Goal: Find specific page/section: Find specific page/section

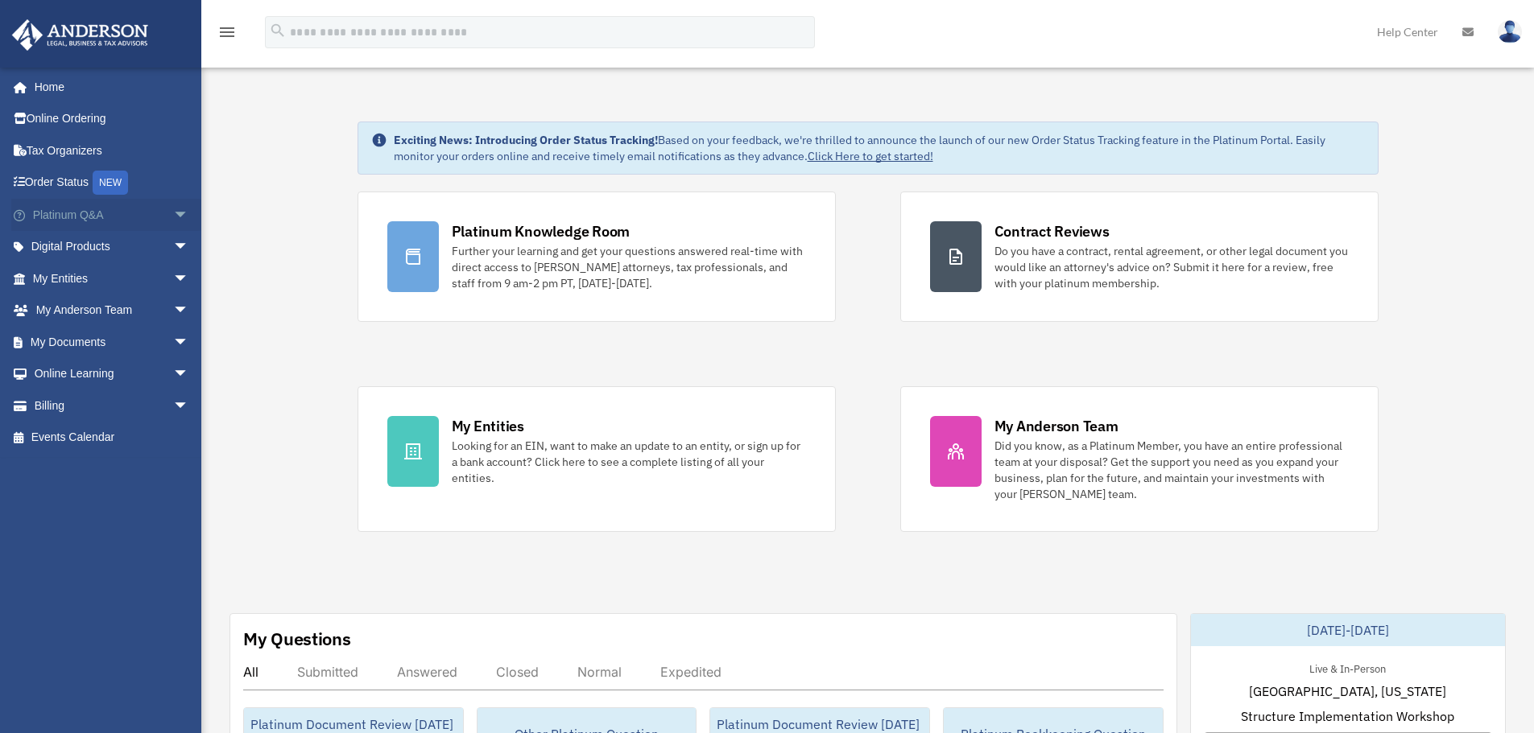
click at [178, 212] on span "arrow_drop_down" at bounding box center [189, 215] width 32 height 33
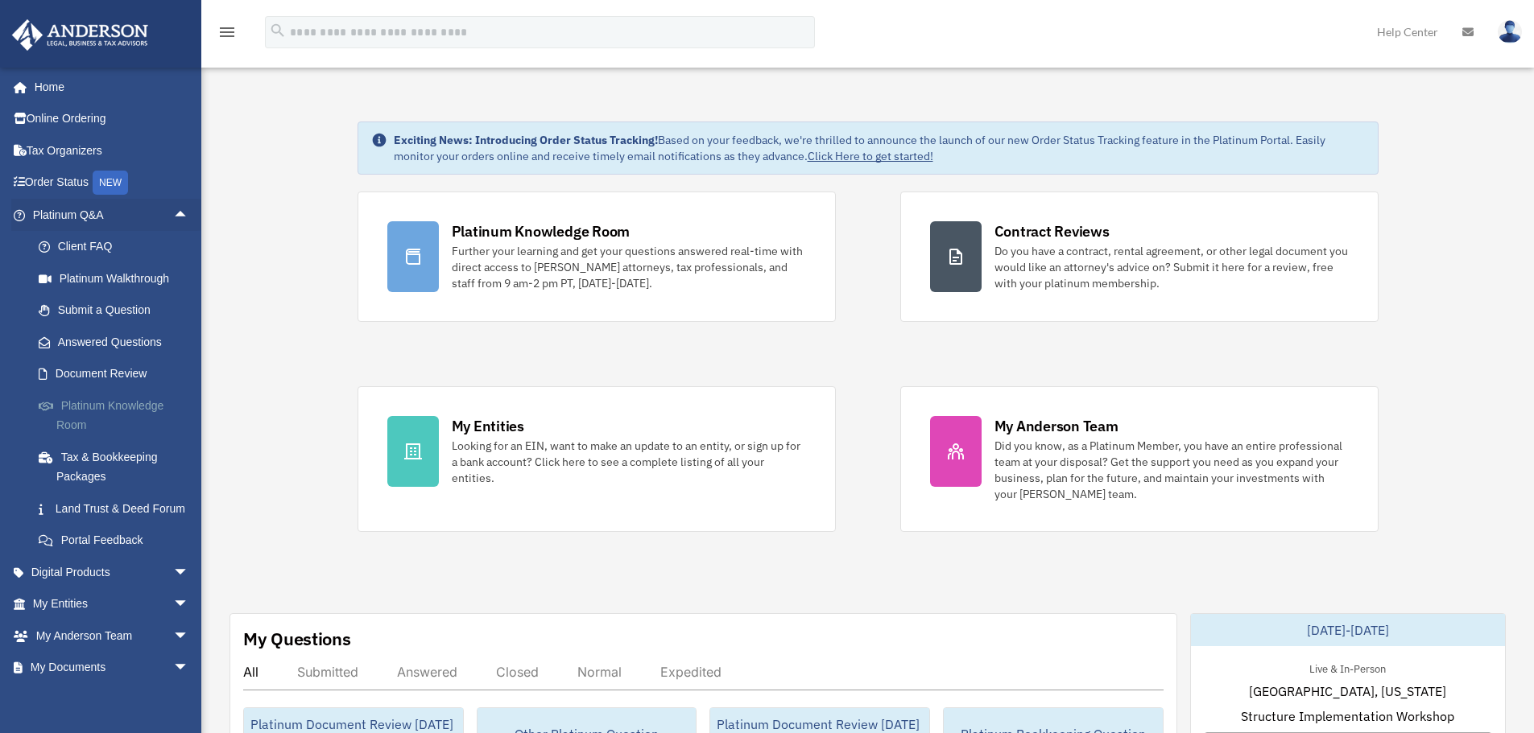
click at [127, 413] on link "Platinum Knowledge Room" at bounding box center [118, 416] width 191 height 52
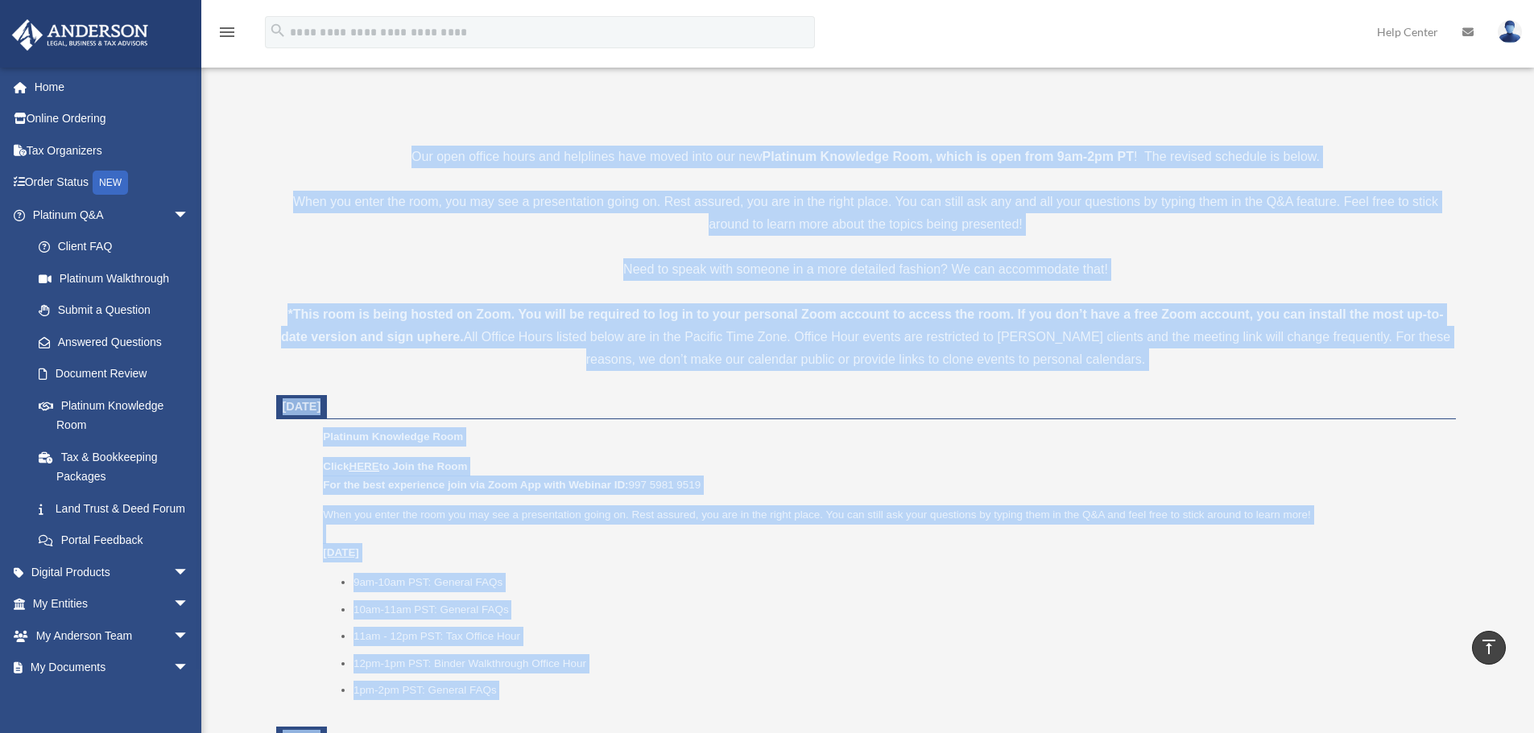
scroll to position [161, 0]
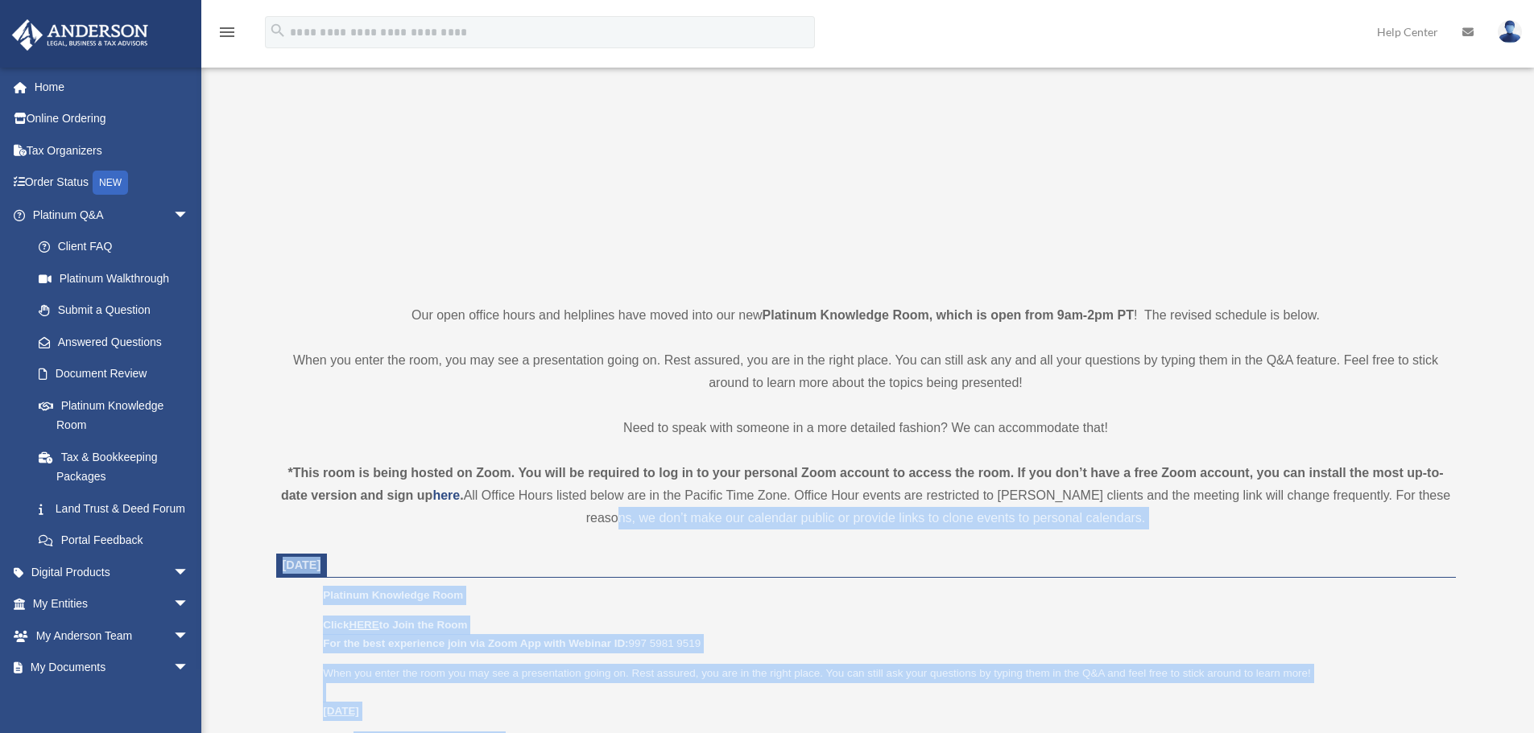
drag, startPoint x: 774, startPoint y: 469, endPoint x: 280, endPoint y: 526, distance: 496.9
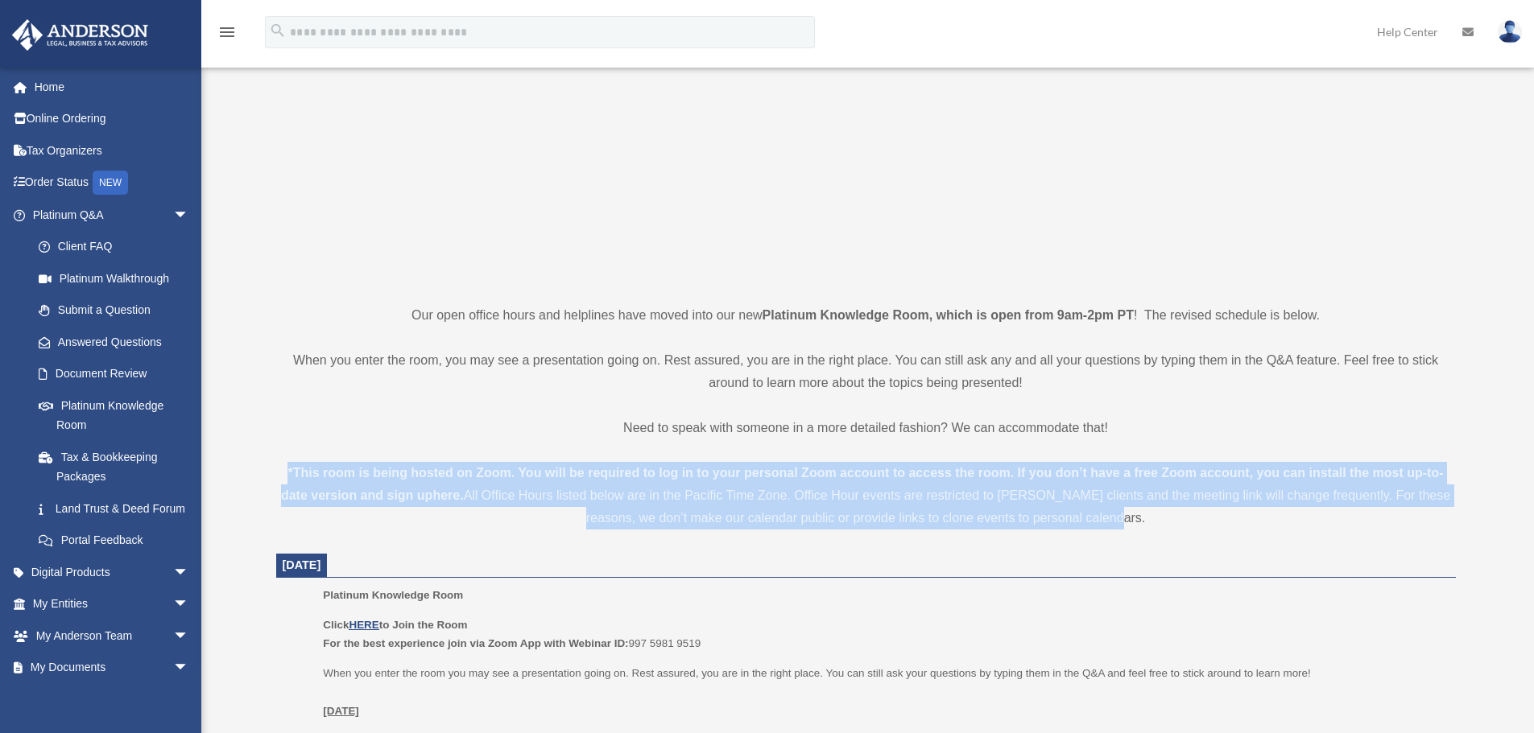
drag, startPoint x: 267, startPoint y: 467, endPoint x: 1180, endPoint y: 515, distance: 914.2
click at [1180, 515] on div "*This room is being hosted on Zoom. You will be required to log in to your pers…" at bounding box center [865, 496] width 1179 height 68
drag, startPoint x: 1109, startPoint y: 493, endPoint x: 206, endPoint y: 444, distance: 904.5
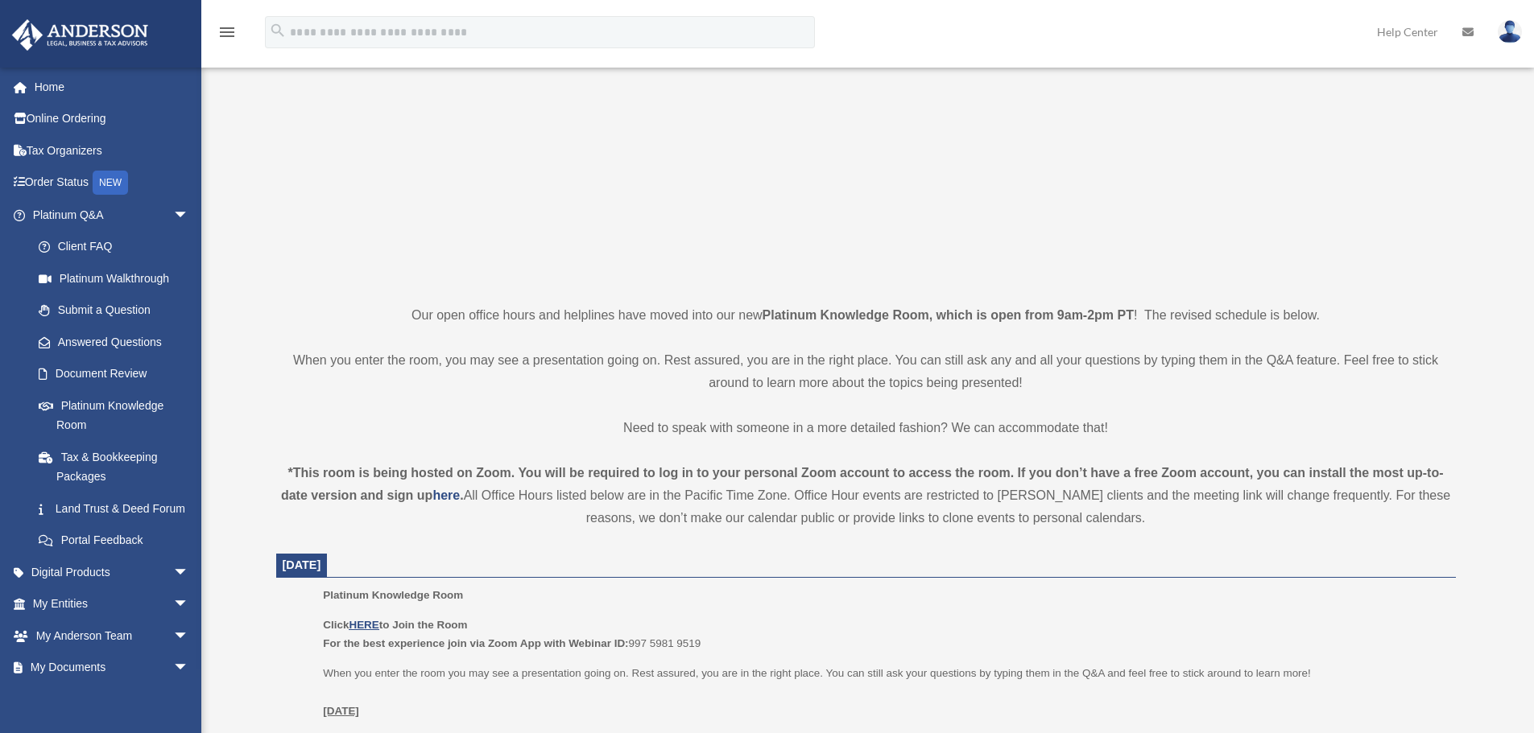
drag, startPoint x: 1131, startPoint y: 431, endPoint x: 1083, endPoint y: 418, distance: 50.0
click at [1131, 430] on p "Need to speak with someone in a more detailed fashion? We can accommodate that!" at bounding box center [865, 428] width 1179 height 23
drag, startPoint x: 1080, startPoint y: 418, endPoint x: 840, endPoint y: 426, distance: 240.0
click at [840, 426] on p "Need to speak with someone in a more detailed fashion? We can accommodate that!" at bounding box center [865, 428] width 1179 height 23
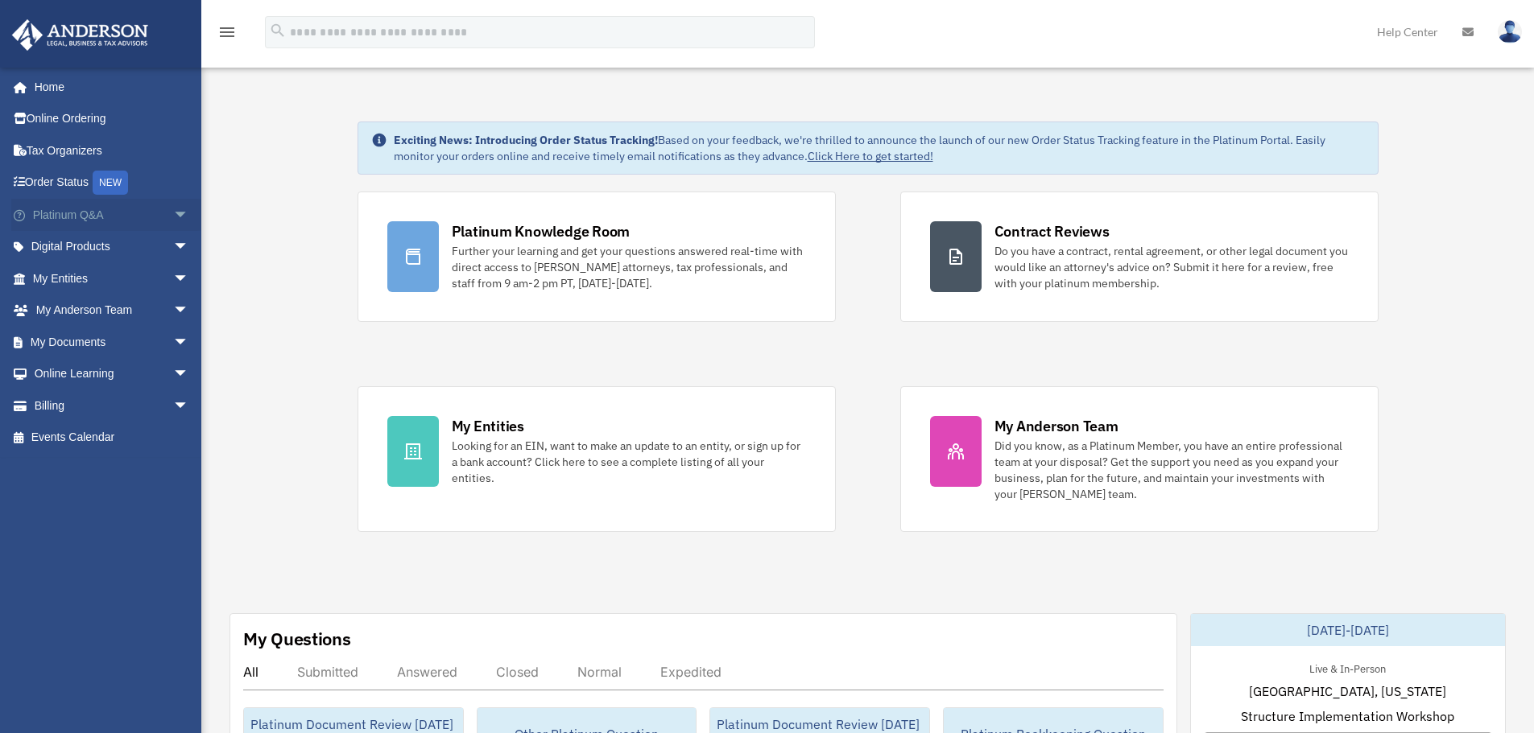
click at [173, 212] on span "arrow_drop_down" at bounding box center [189, 215] width 32 height 33
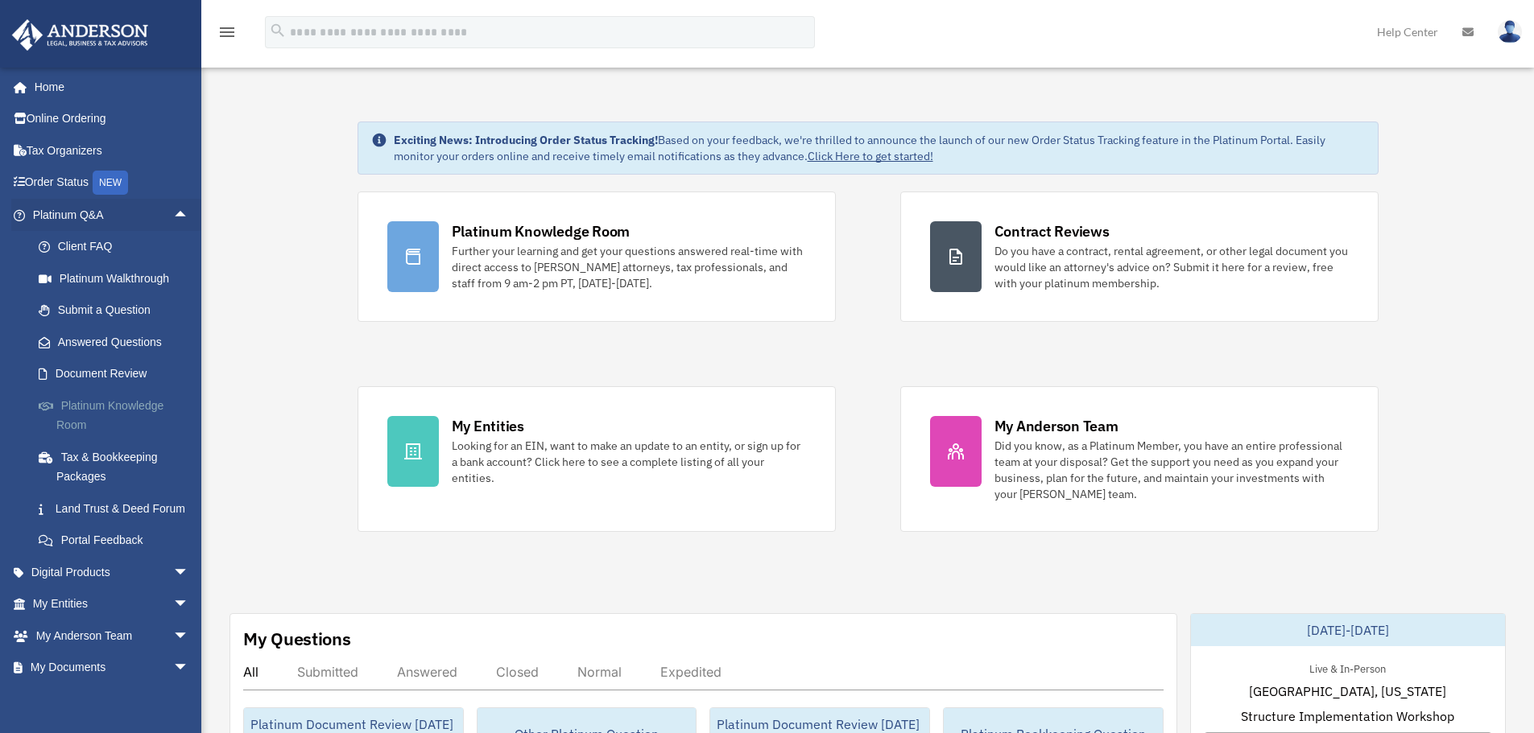
click at [129, 413] on link "Platinum Knowledge Room" at bounding box center [118, 416] width 191 height 52
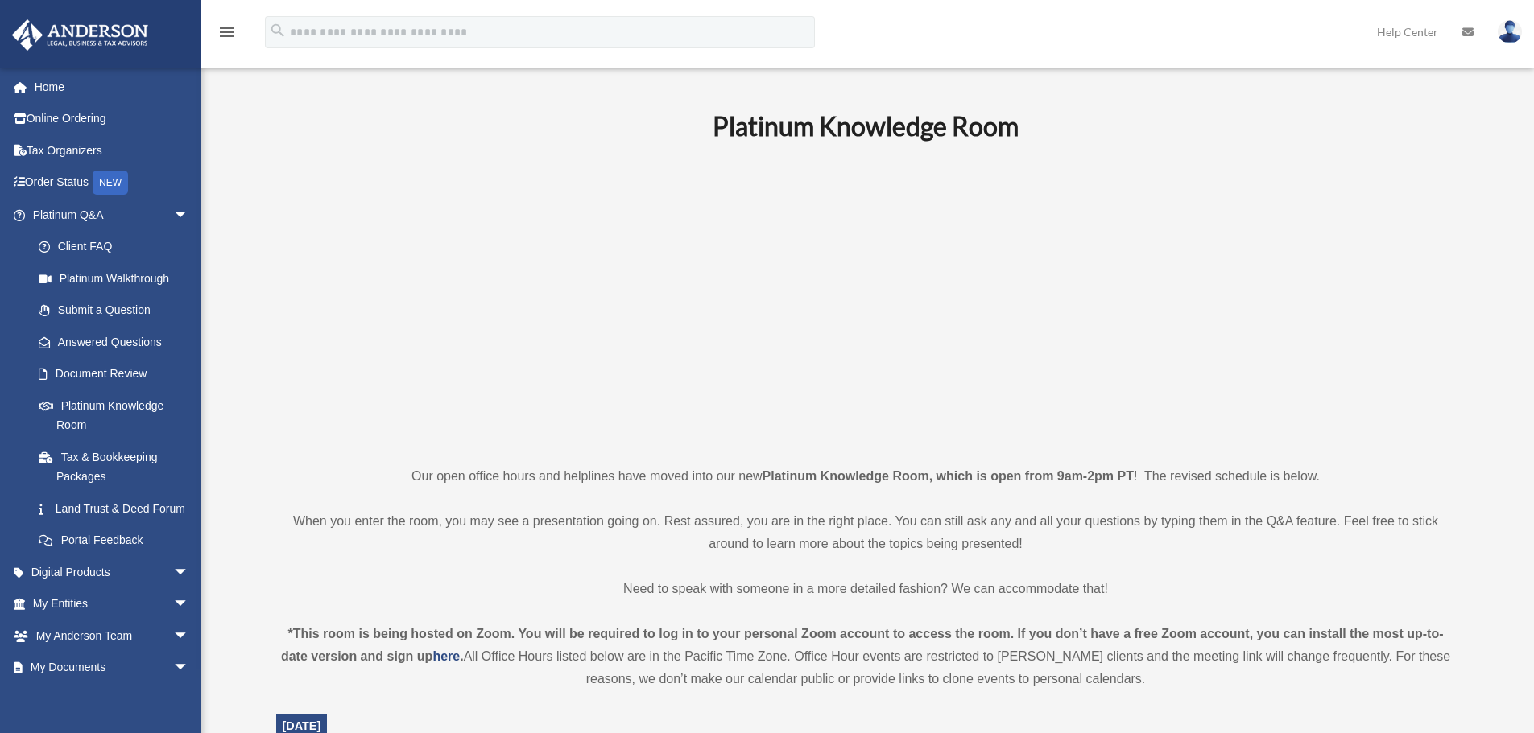
scroll to position [403, 0]
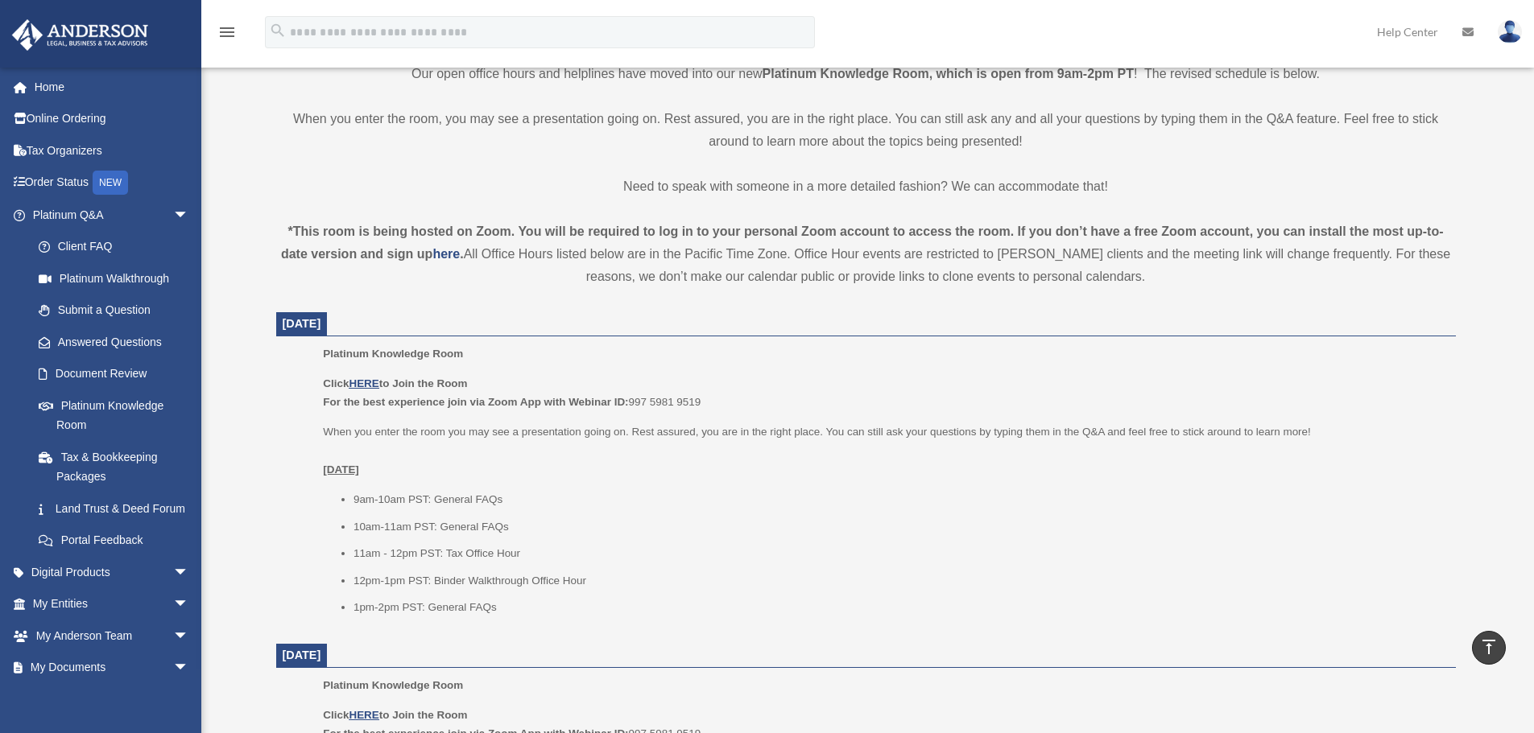
drag, startPoint x: 372, startPoint y: 386, endPoint x: 867, endPoint y: 470, distance: 502.1
click at [867, 470] on p "When you enter the room you may see a presentation going on. Rest assured, you …" at bounding box center [883, 451] width 1121 height 57
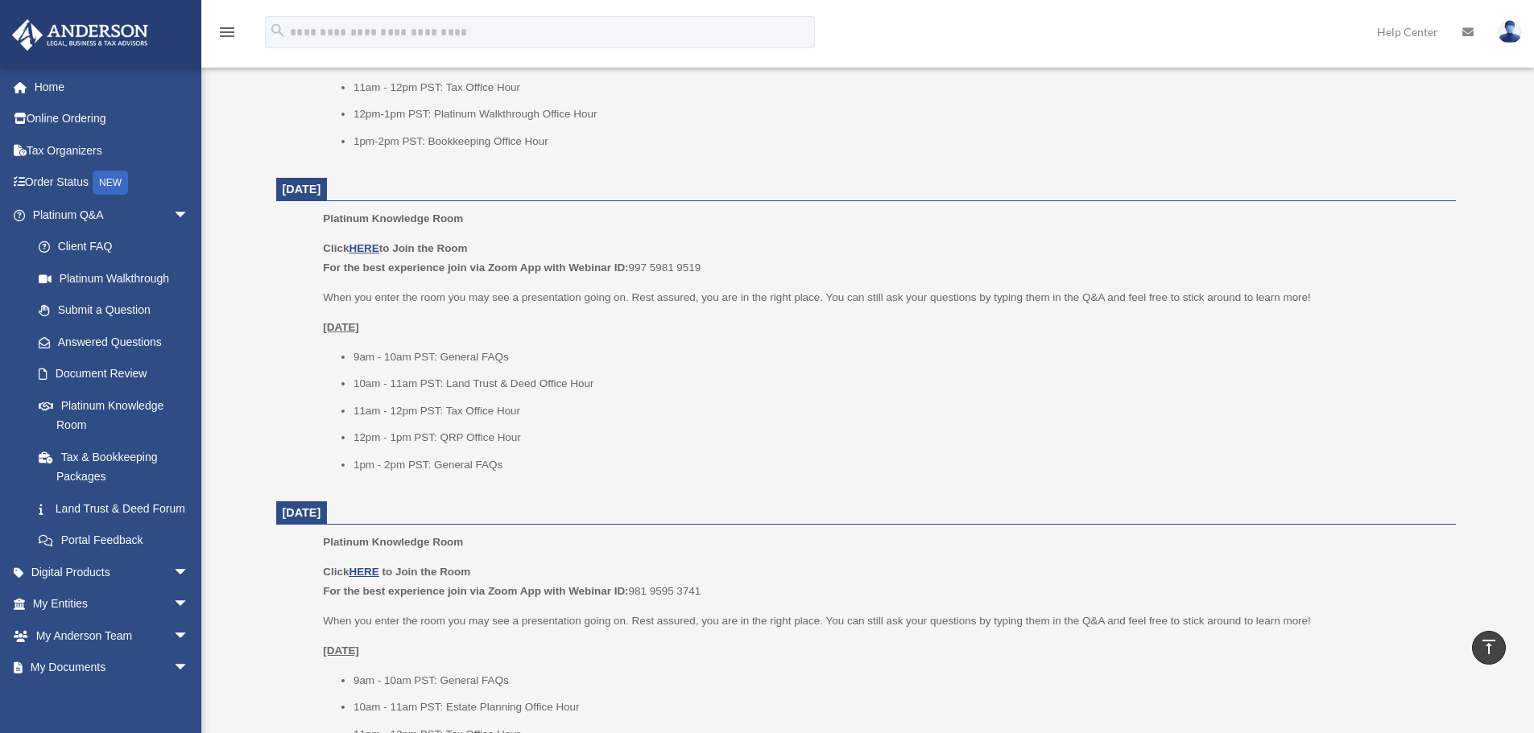
scroll to position [1515, 0]
